Goal: Task Accomplishment & Management: Manage account settings

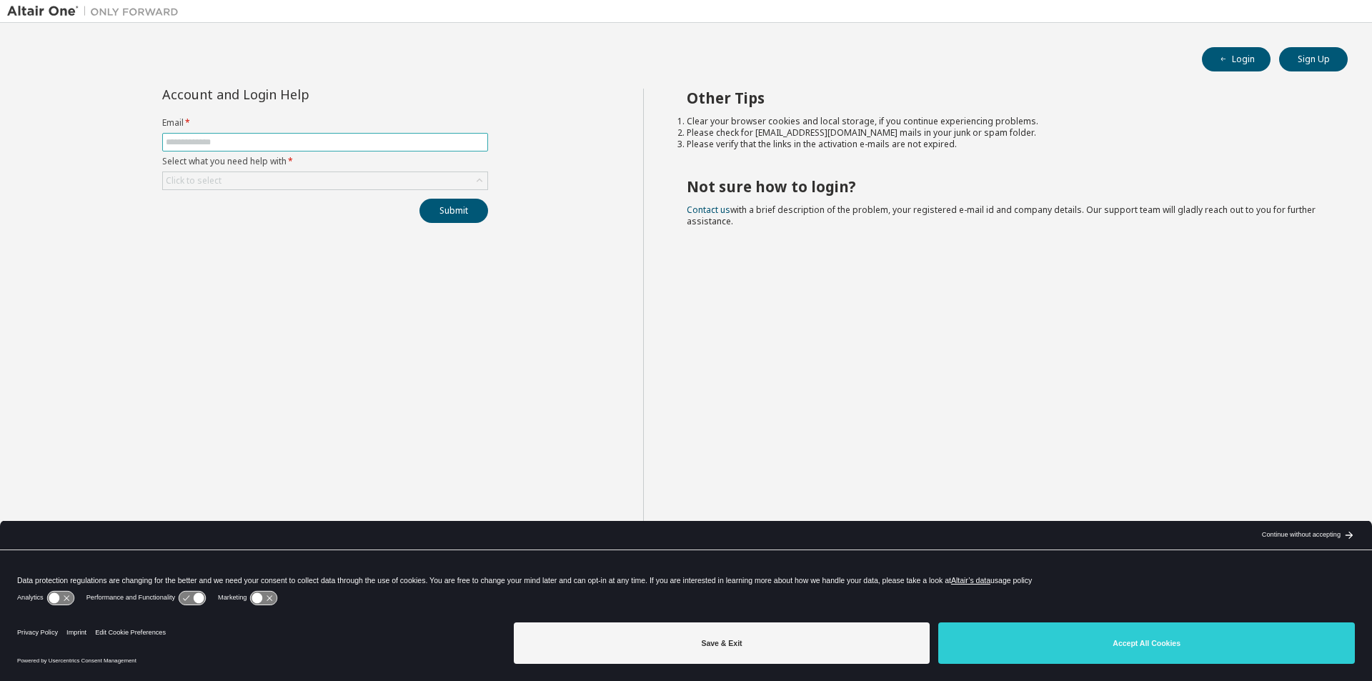
click at [181, 139] on input "text" at bounding box center [325, 141] width 319 height 11
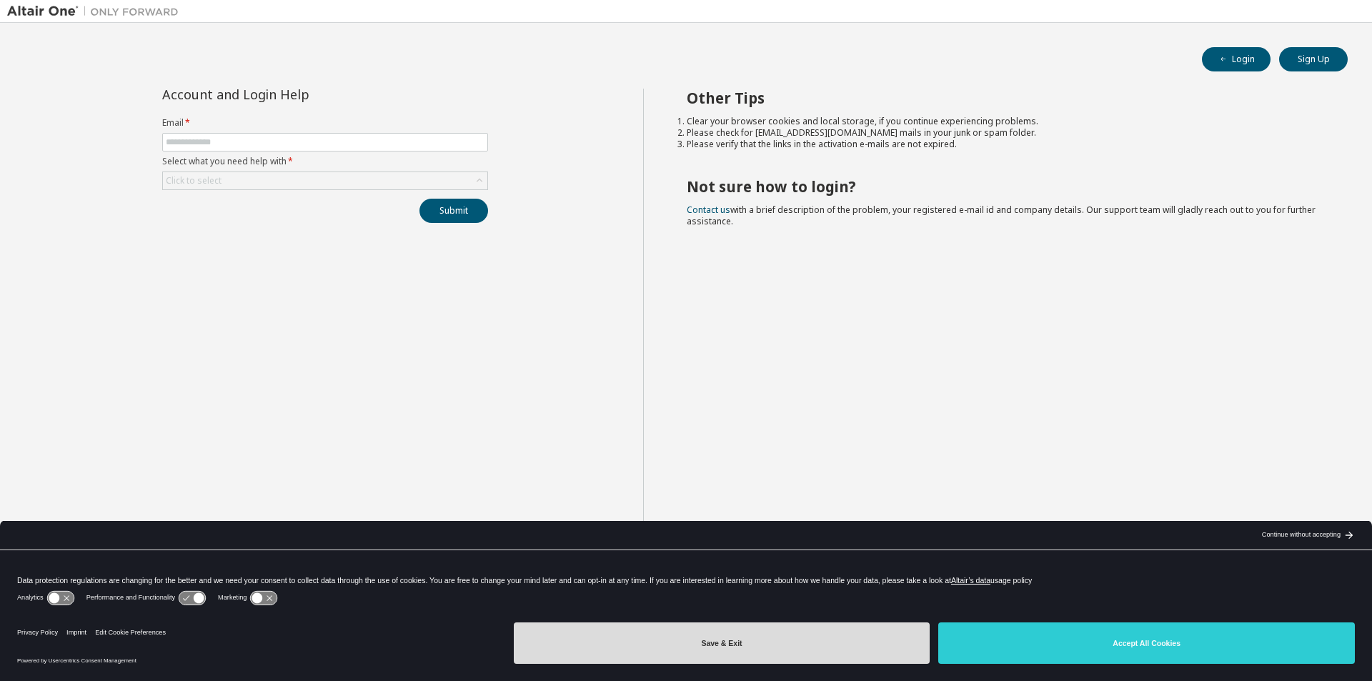
click at [864, 629] on button "Save & Exit" at bounding box center [722, 642] width 417 height 41
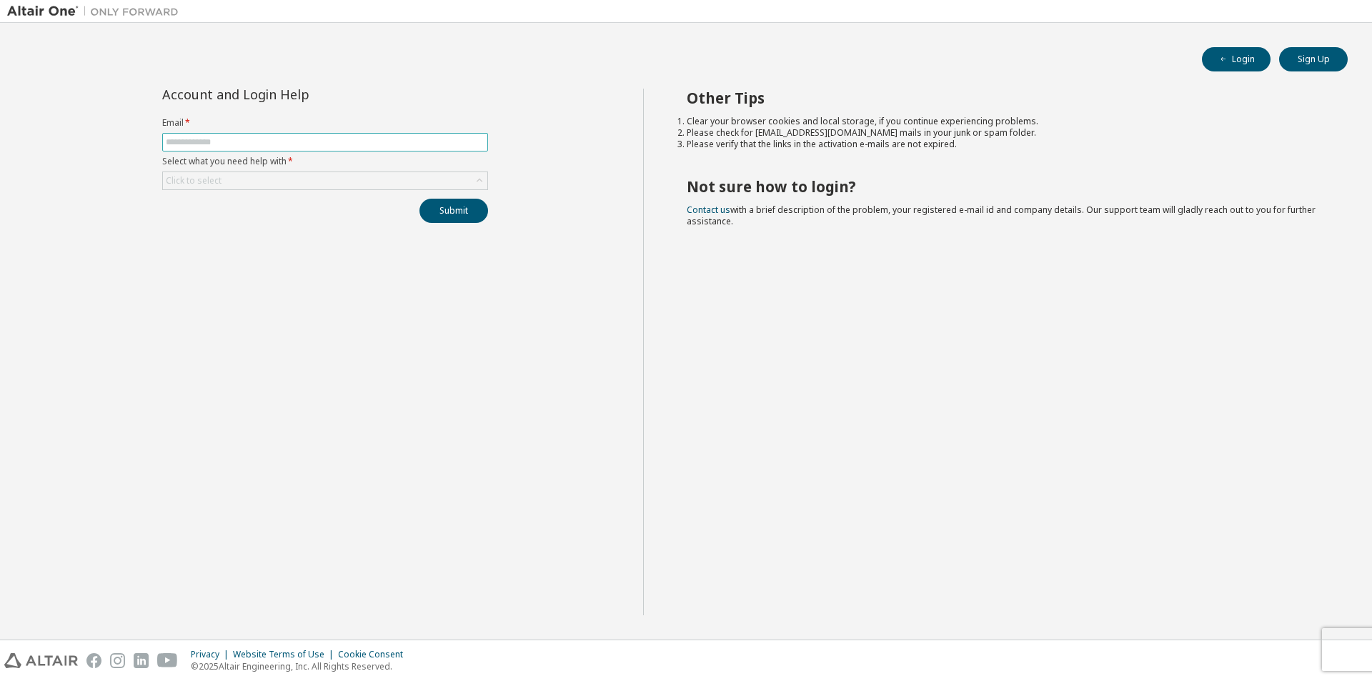
click at [199, 136] on span at bounding box center [325, 142] width 326 height 19
click at [200, 141] on input "text" at bounding box center [325, 141] width 319 height 11
type input "**********"
click at [283, 179] on div "Click to select" at bounding box center [325, 180] width 324 height 17
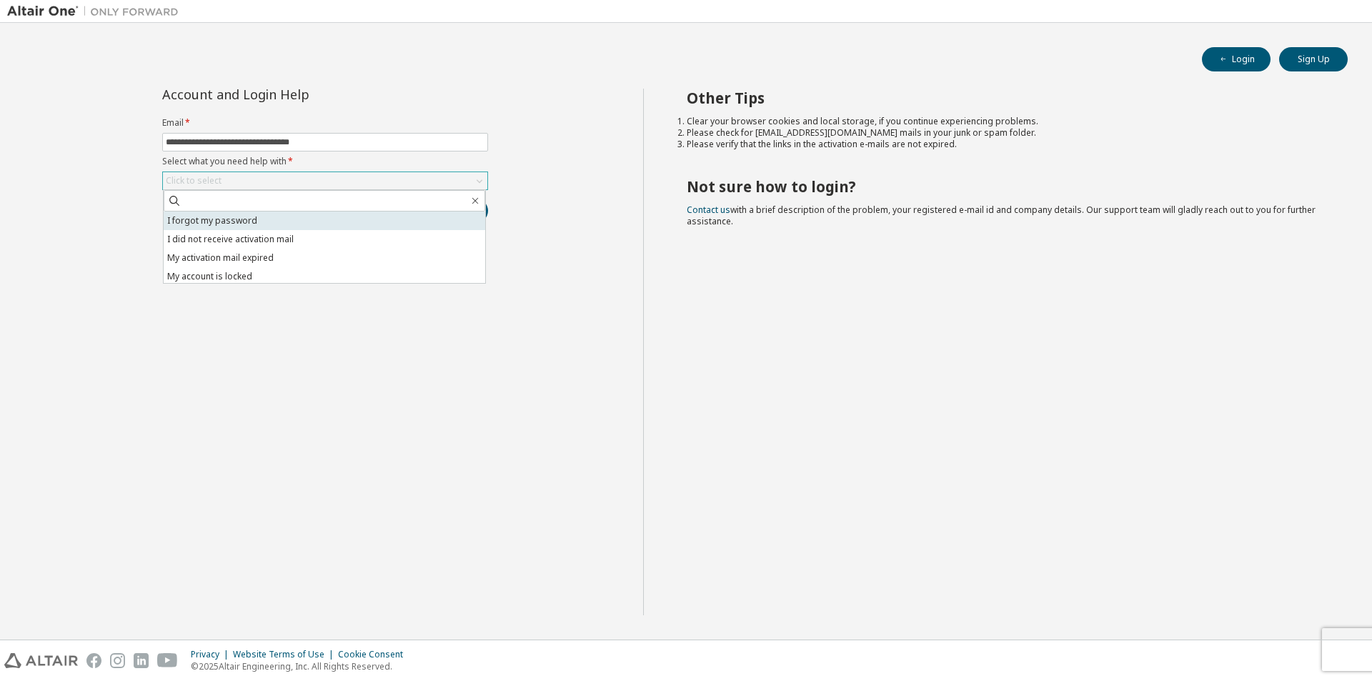
click at [274, 220] on li "I forgot my password" at bounding box center [325, 220] width 322 height 19
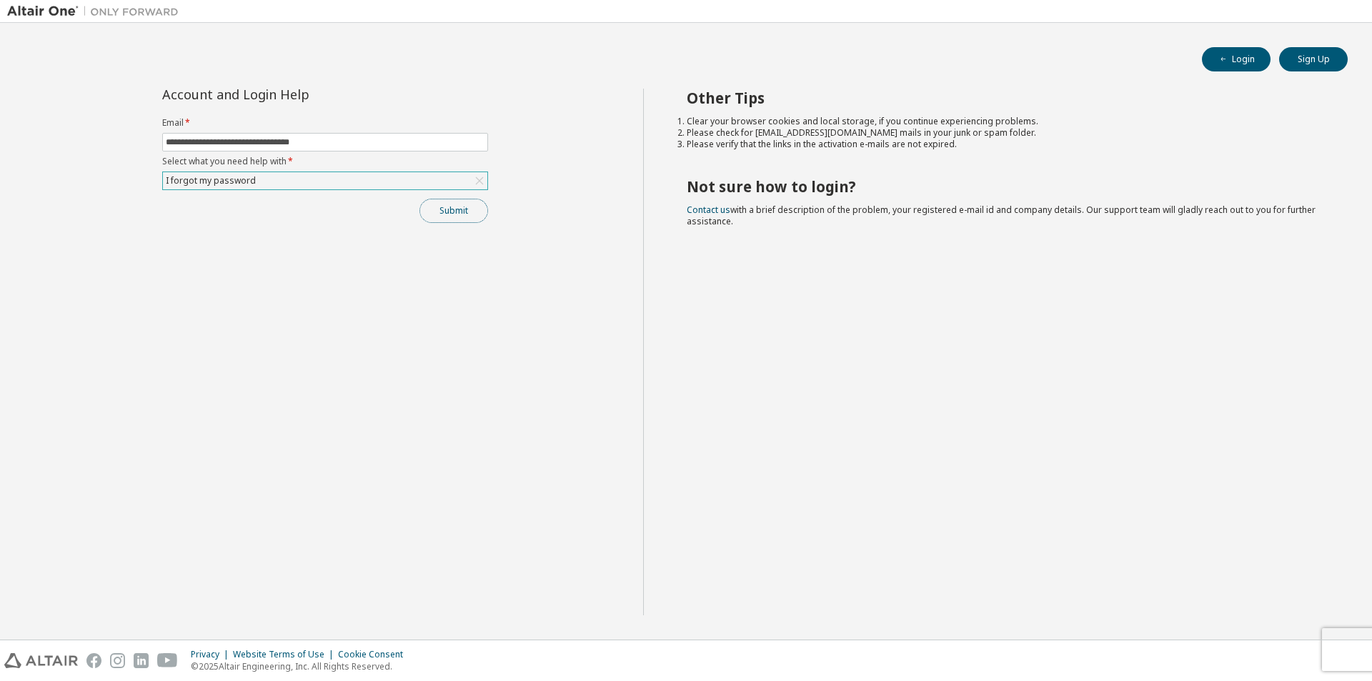
click at [445, 216] on button "Submit" at bounding box center [453, 211] width 69 height 24
